Goal: Task Accomplishment & Management: Manage account settings

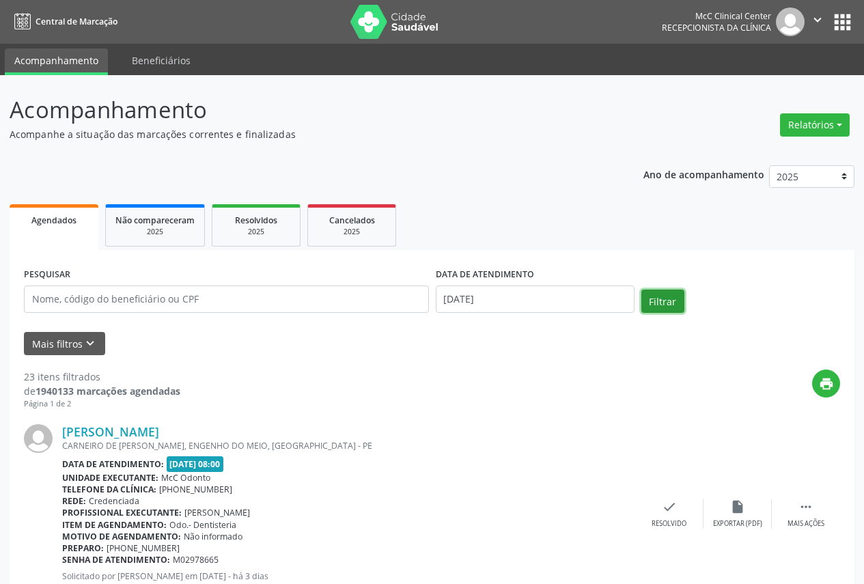
click at [664, 305] on button "Filtrar" at bounding box center [663, 301] width 43 height 23
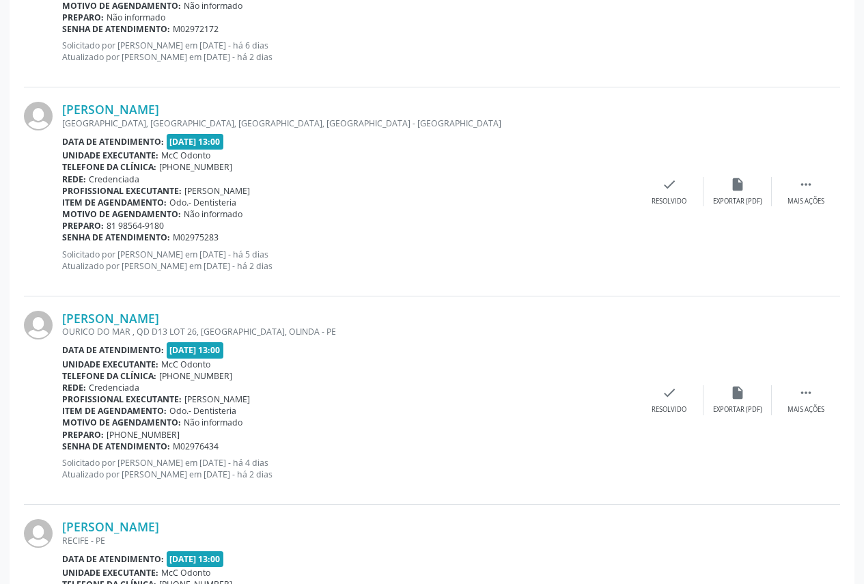
scroll to position [2050, 0]
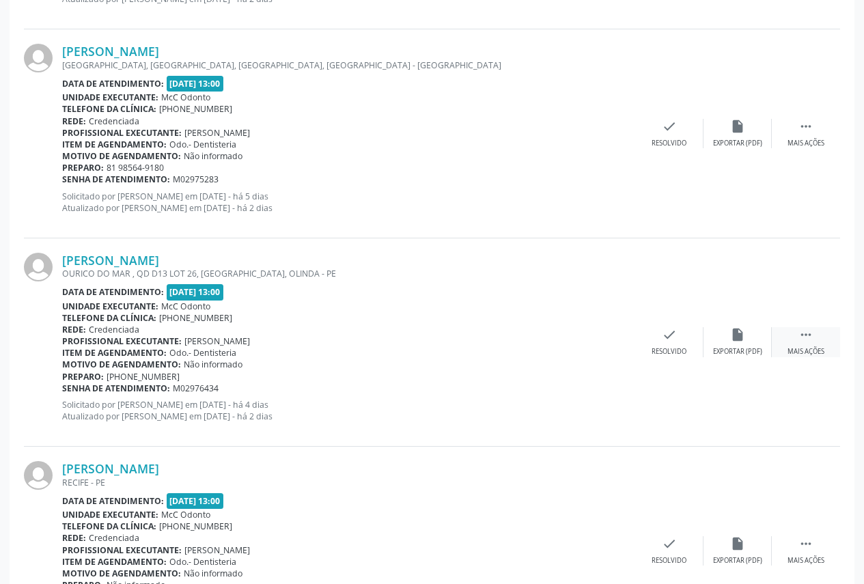
click at [803, 336] on icon "" at bounding box center [806, 334] width 15 height 15
click at [463, 326] on div "[PERSON_NAME] OURICO DO MAR , QD D13 LOT 26, [GEOGRAPHIC_DATA], OLINDA - PE Dat…" at bounding box center [432, 342] width 816 height 208
click at [461, 335] on icon "check" at bounding box center [464, 334] width 15 height 15
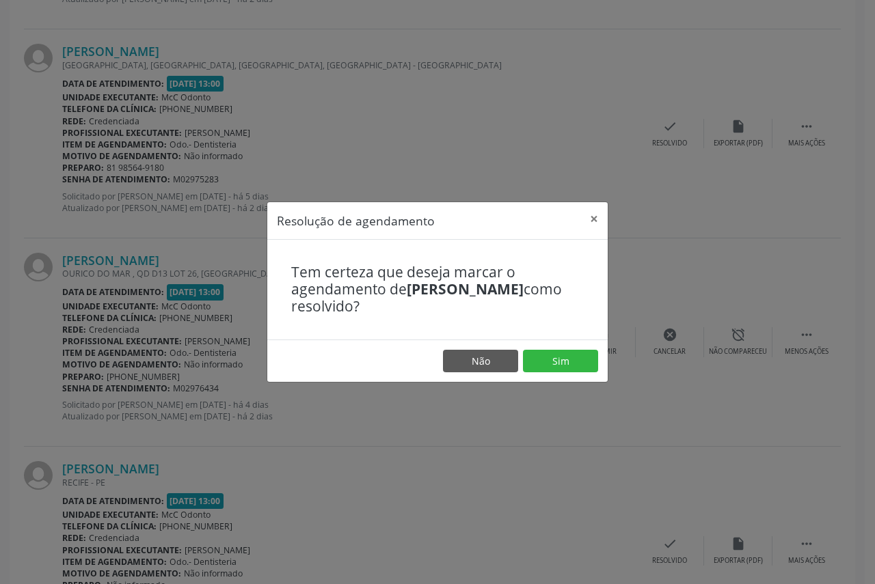
drag, startPoint x: 638, startPoint y: 281, endPoint x: 631, endPoint y: 271, distance: 12.7
click at [637, 279] on div "Resolução de agendamento × Tem certeza que deseja marcar o agendamento de [PERS…" at bounding box center [437, 292] width 875 height 584
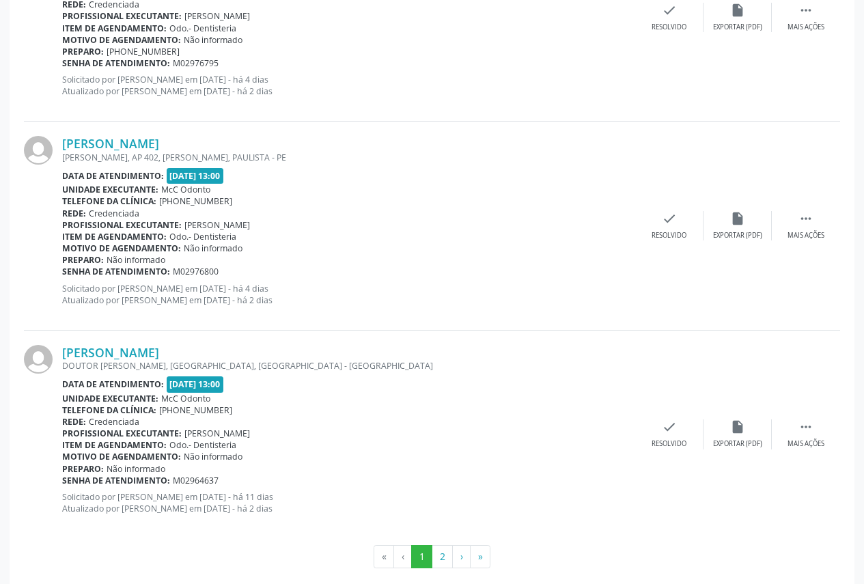
scroll to position [3019, 0]
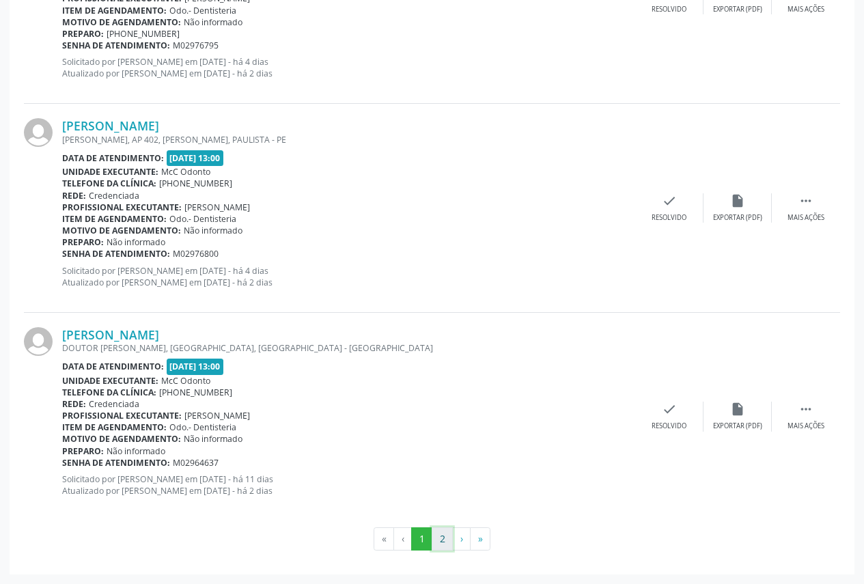
click at [443, 540] on button "2" at bounding box center [442, 538] width 21 height 23
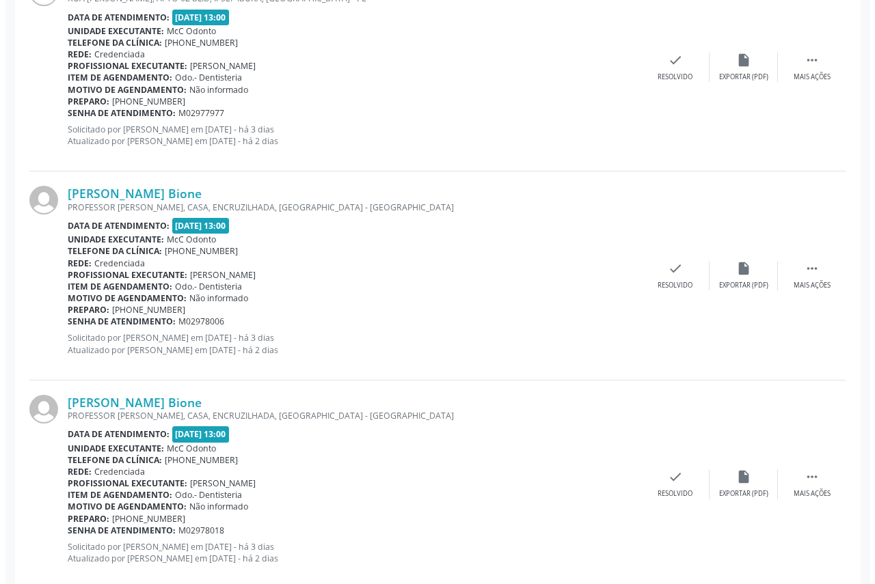
scroll to position [888, 0]
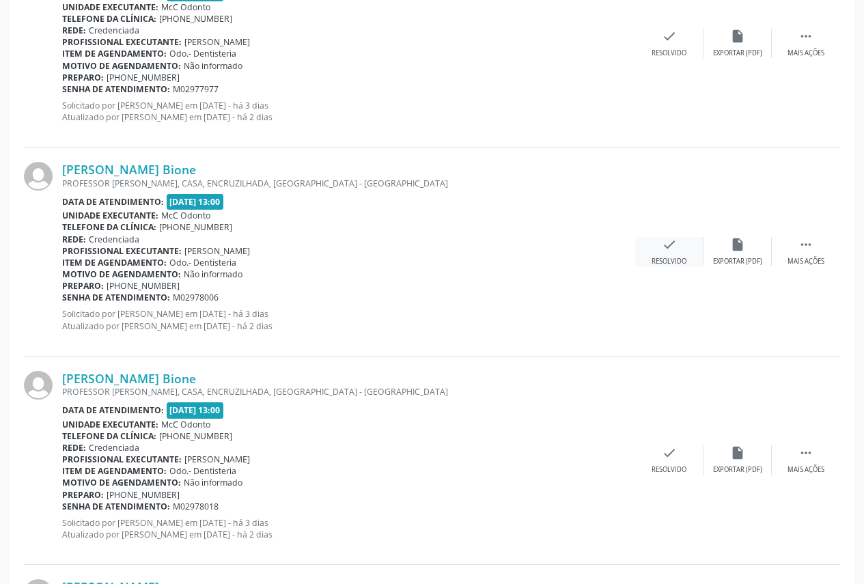
click at [670, 257] on div "Resolvido" at bounding box center [669, 262] width 35 height 10
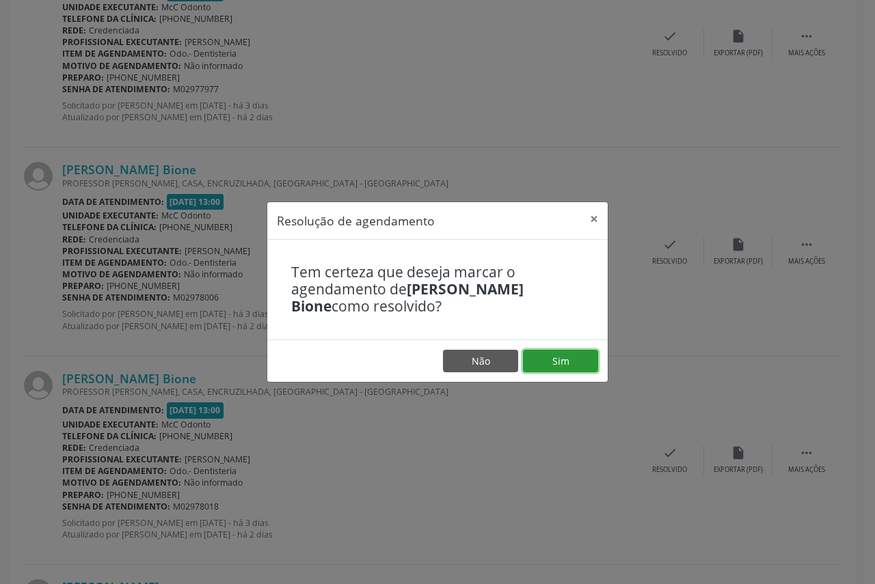
click at [566, 353] on button "Sim" at bounding box center [560, 361] width 75 height 23
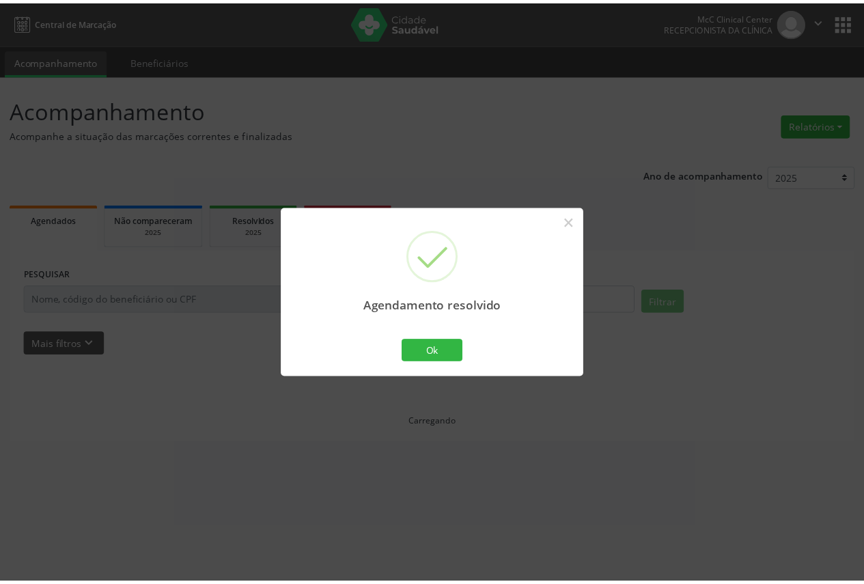
scroll to position [0, 0]
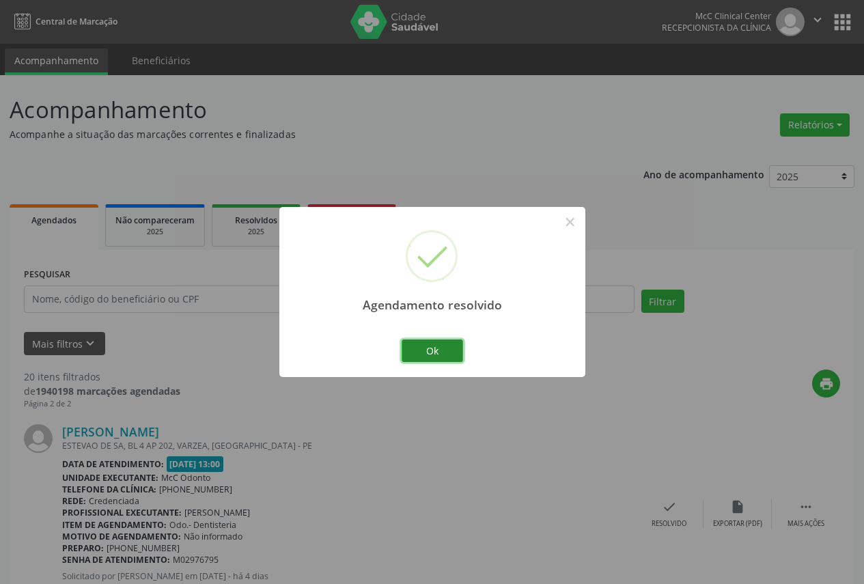
click at [454, 354] on button "Ok" at bounding box center [432, 351] width 61 height 23
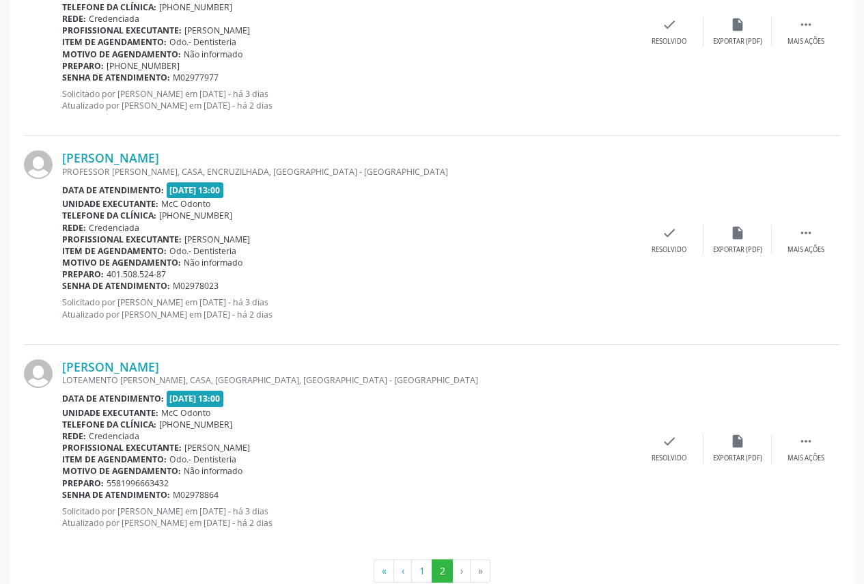
scroll to position [932, 0]
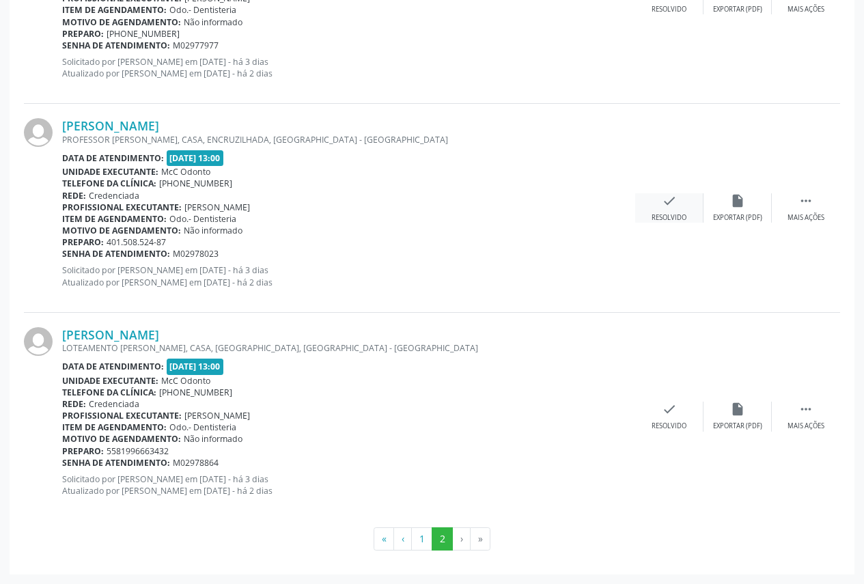
click at [666, 211] on div "check Resolvido" at bounding box center [669, 207] width 68 height 29
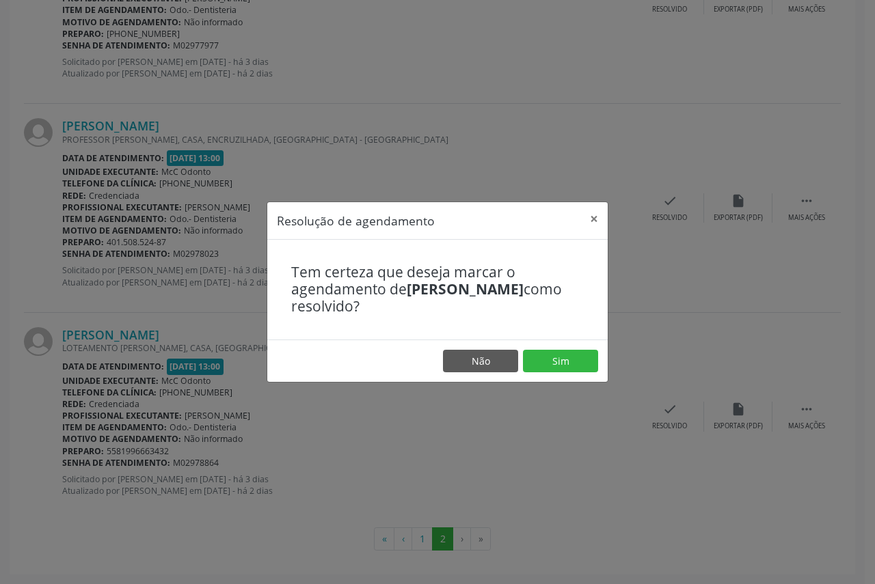
click at [566, 202] on header "Resolução de agendamento ×" at bounding box center [437, 221] width 340 height 38
click at [594, 219] on button "×" at bounding box center [593, 218] width 27 height 33
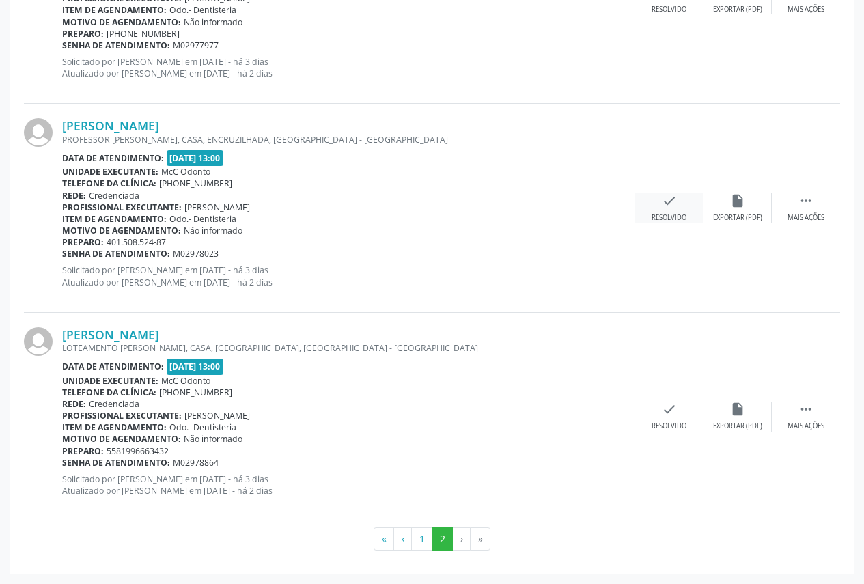
click at [670, 223] on div "Resolvido" at bounding box center [669, 218] width 35 height 10
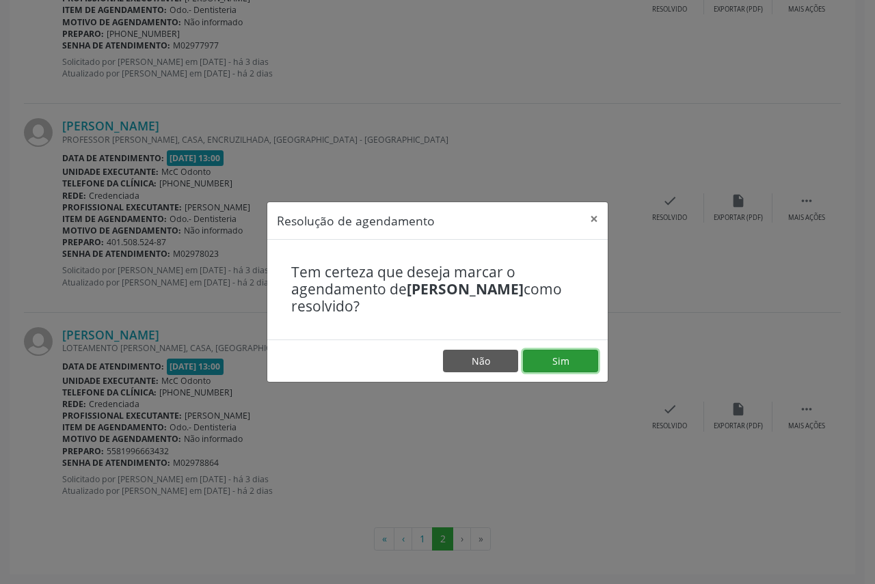
click at [550, 359] on button "Sim" at bounding box center [560, 361] width 75 height 23
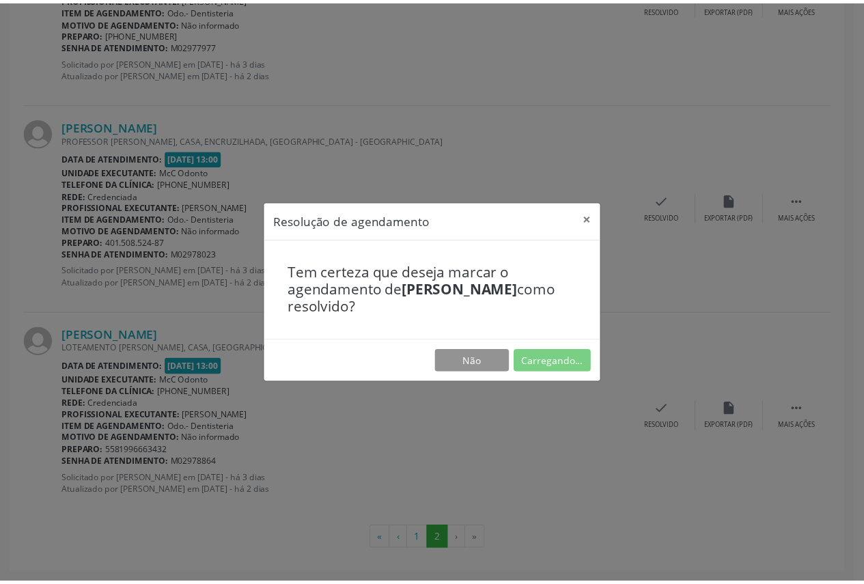
scroll to position [0, 0]
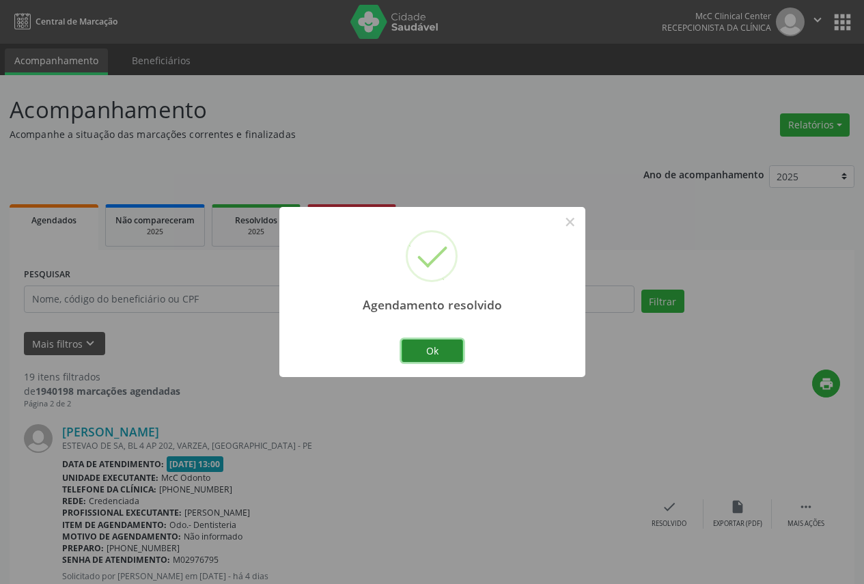
click at [426, 353] on button "Ok" at bounding box center [432, 351] width 61 height 23
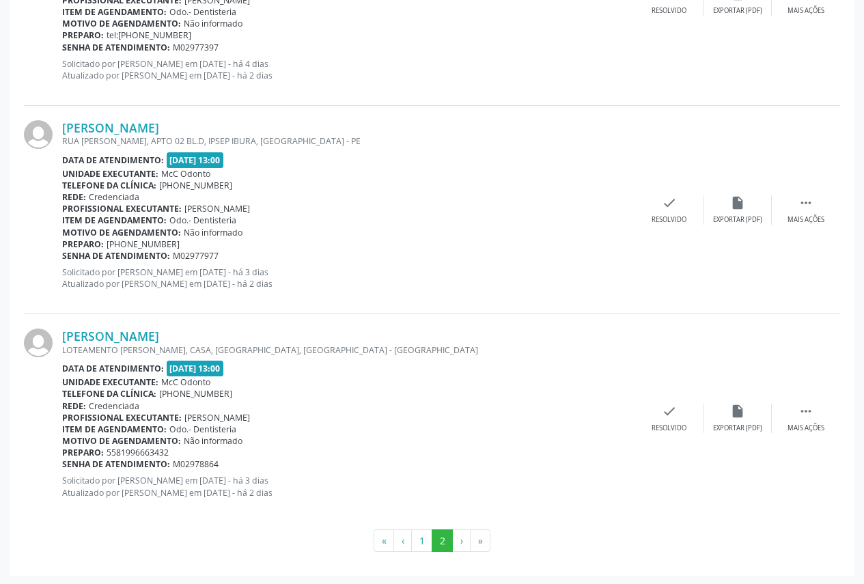
scroll to position [723, 0]
click at [420, 540] on button "1" at bounding box center [421, 539] width 21 height 23
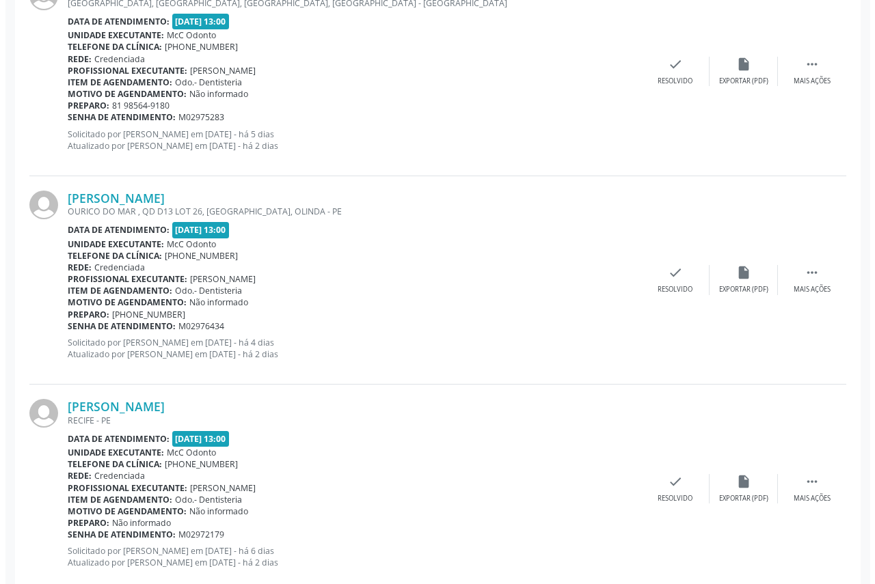
scroll to position [2118, 0]
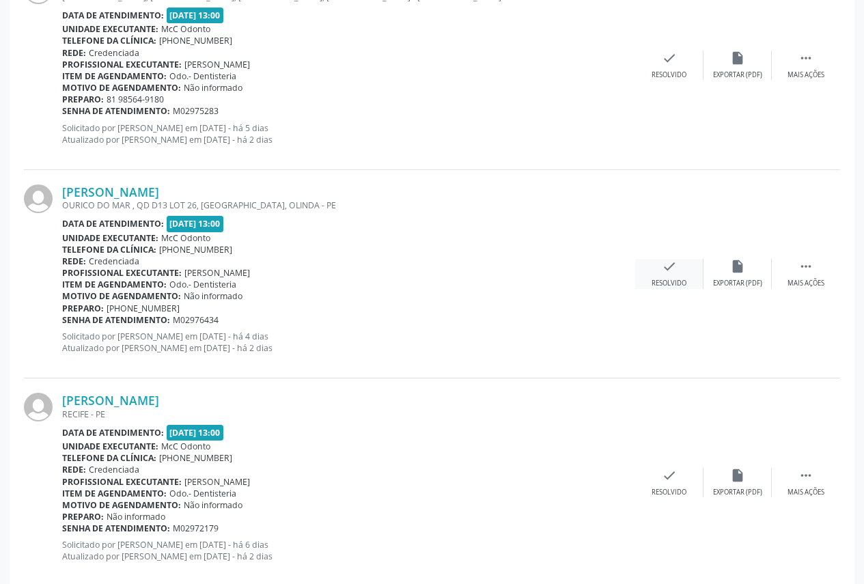
click at [652, 288] on div "check Resolvido" at bounding box center [669, 273] width 68 height 29
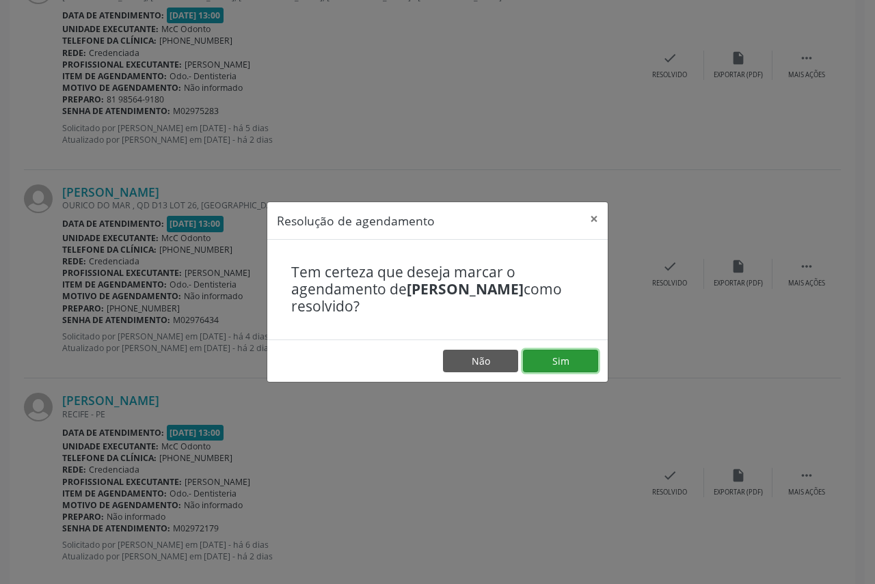
click at [557, 353] on button "Sim" at bounding box center [560, 361] width 75 height 23
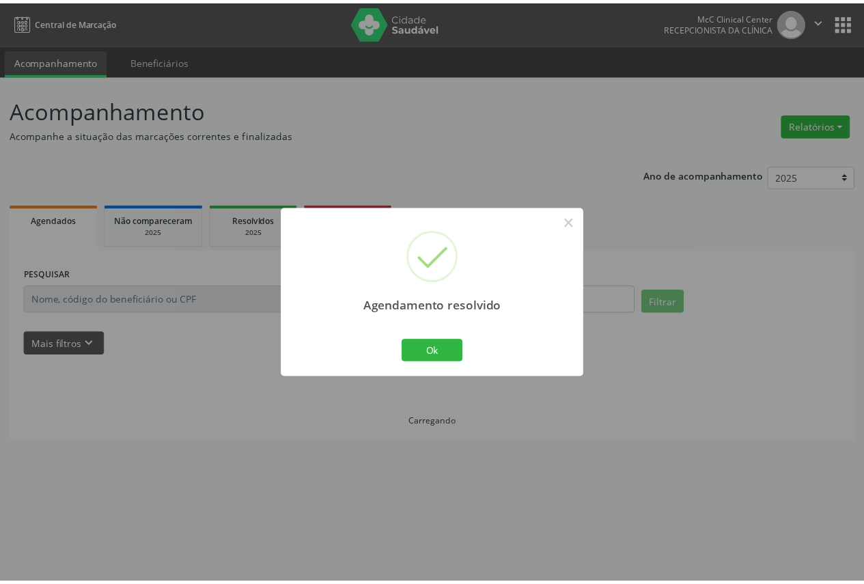
scroll to position [0, 0]
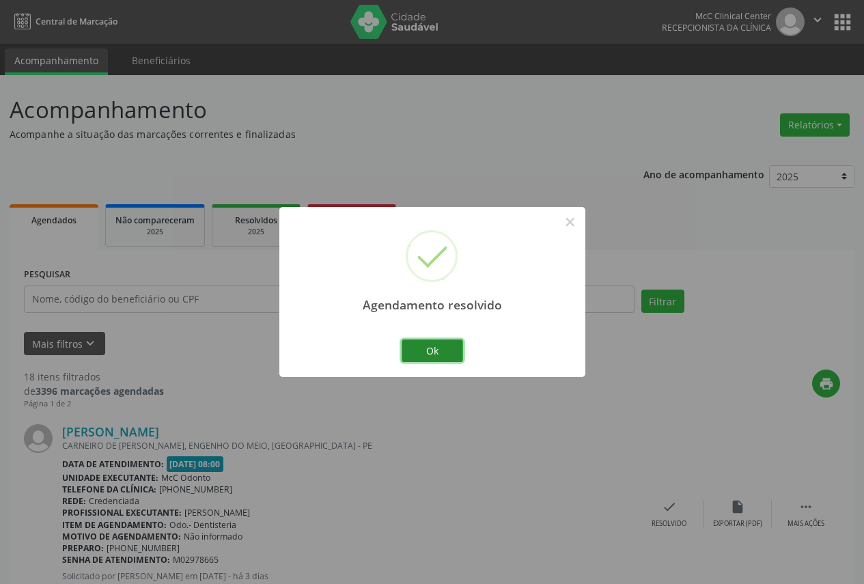
click at [450, 355] on button "Ok" at bounding box center [432, 351] width 61 height 23
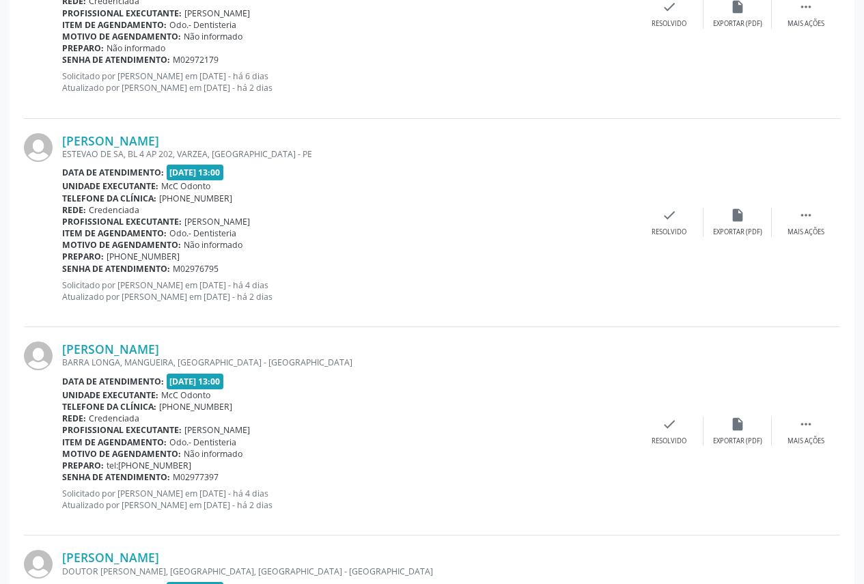
scroll to position [2528, 0]
